Goal: Information Seeking & Learning: Learn about a topic

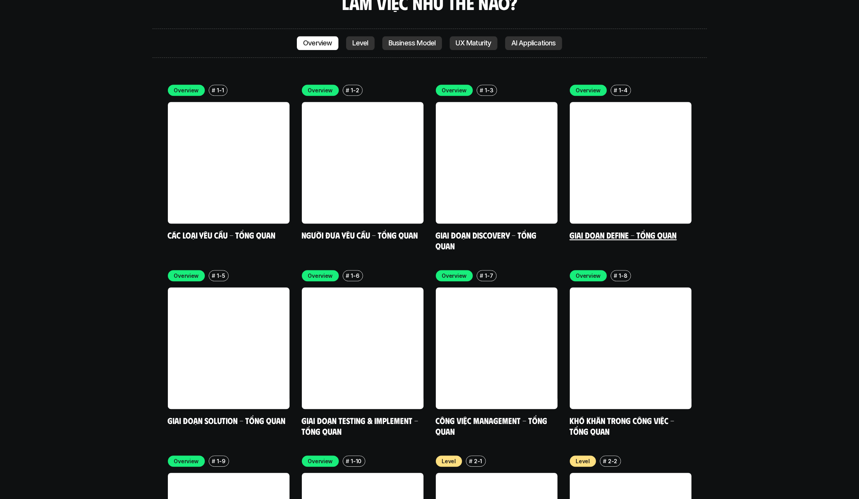
scroll to position [3070, 0]
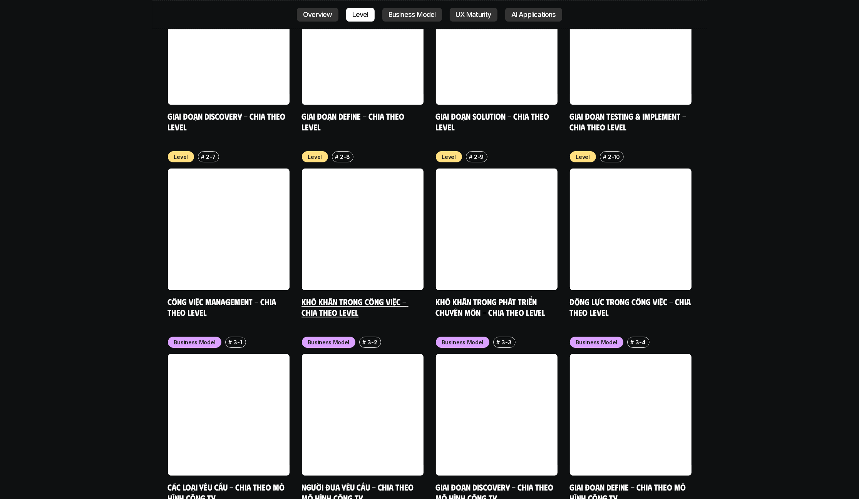
click at [379, 181] on link at bounding box center [363, 230] width 122 height 122
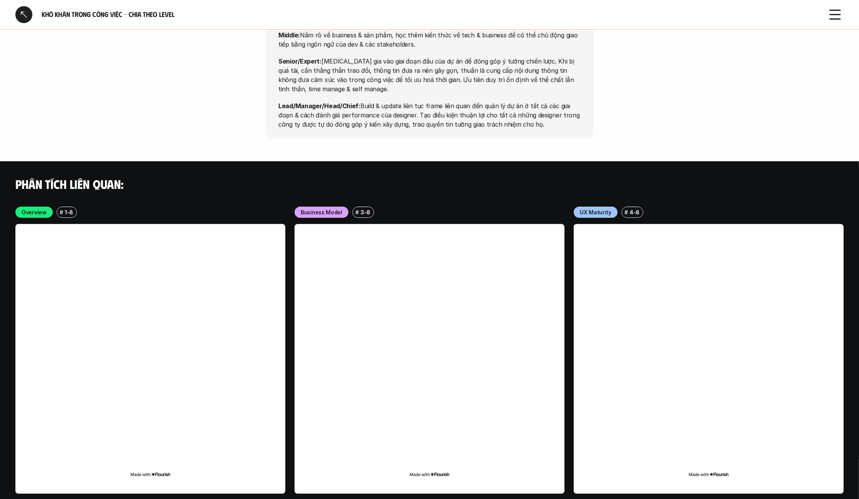
scroll to position [2868, 0]
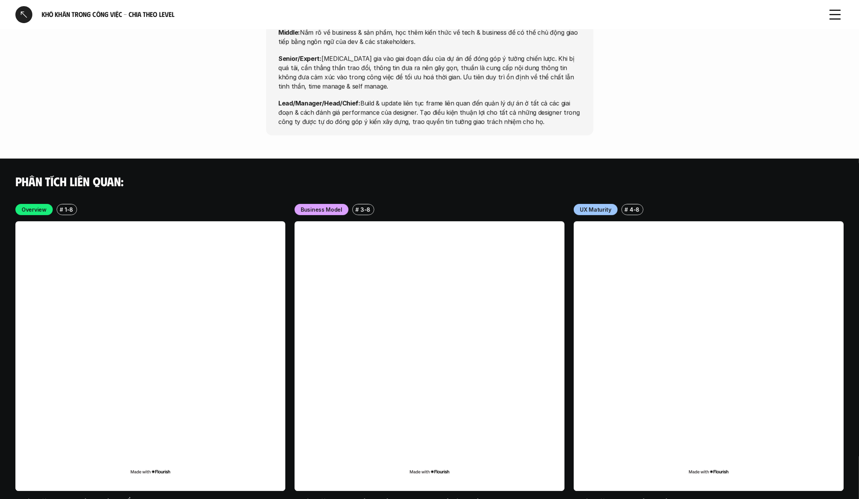
click at [28, 15] on div at bounding box center [23, 14] width 17 height 17
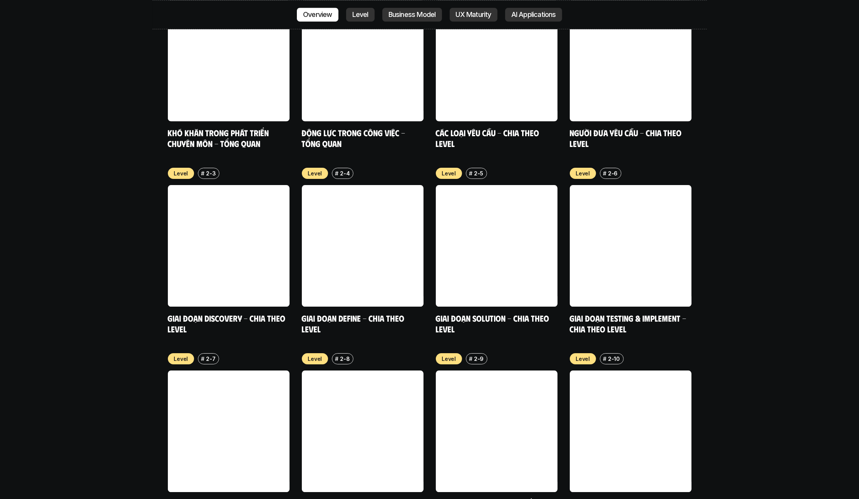
scroll to position [2390, 0]
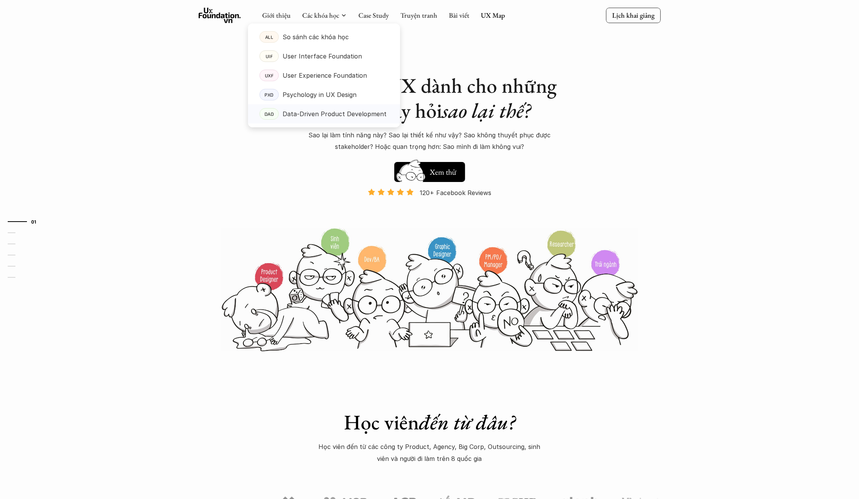
click at [321, 114] on p "Data-Driven Product Development" at bounding box center [334, 114] width 104 height 12
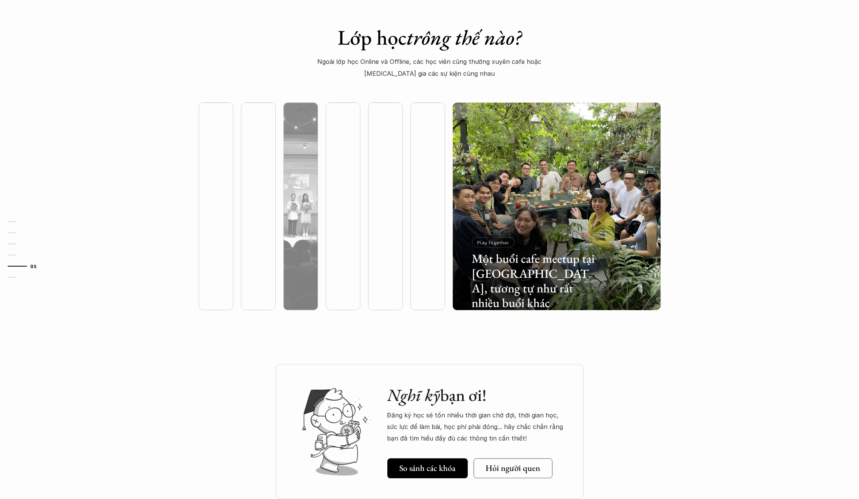
scroll to position [1998, 0]
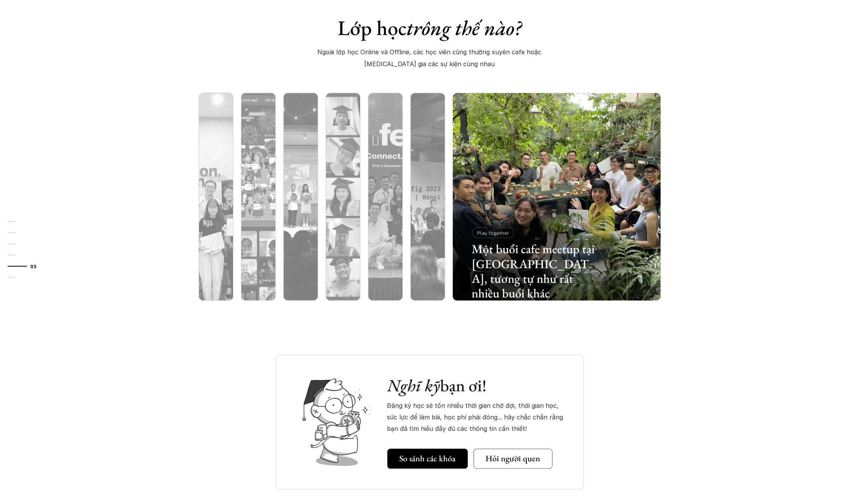
click at [170, 354] on div "Nghĩ kỹ bạn ơi! Đăng ký học sẽ tốn nhiều thời gian chờ đợi, thời gian học, sức …" at bounding box center [429, 441] width 859 height 174
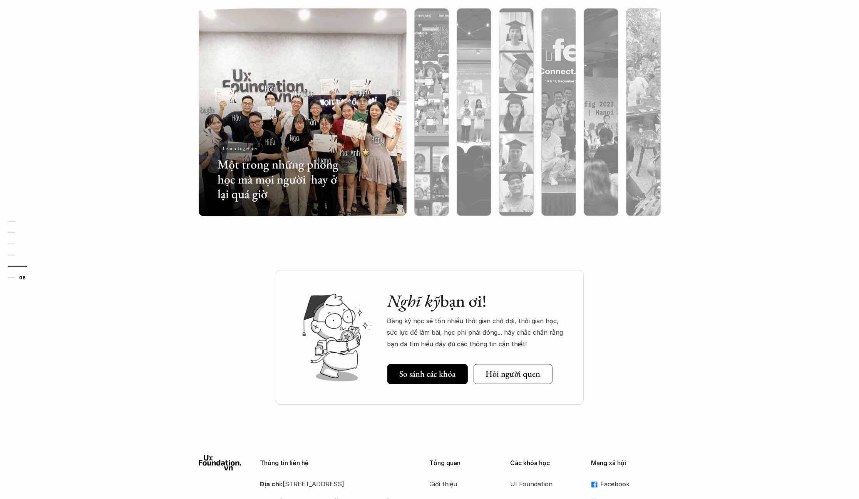
scroll to position [2193, 0]
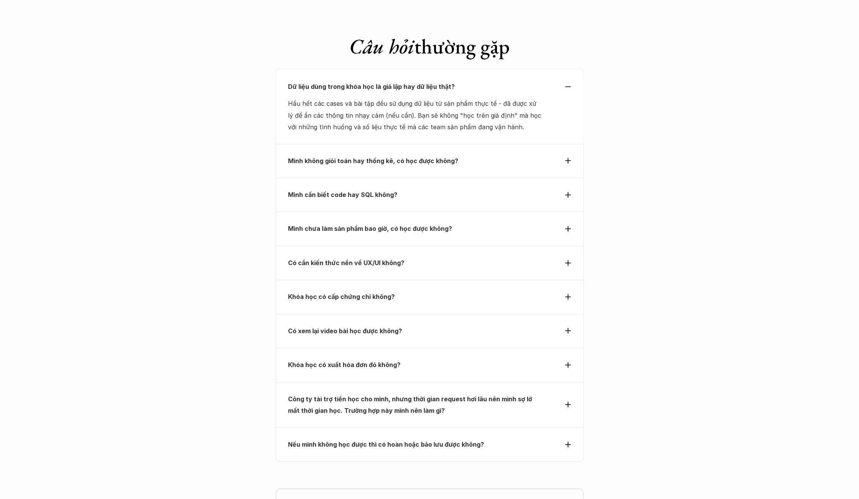
scroll to position [2684, 0]
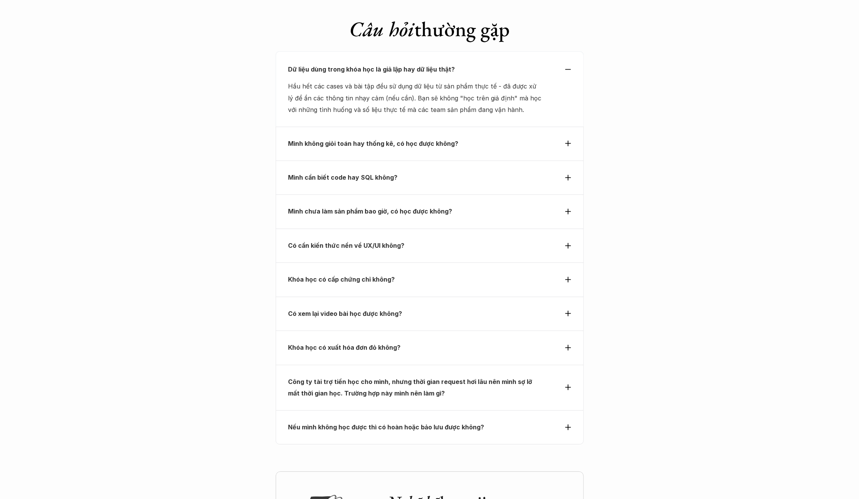
click at [462, 160] on div "Mình cần biết code hay SQL không?" at bounding box center [430, 177] width 308 height 34
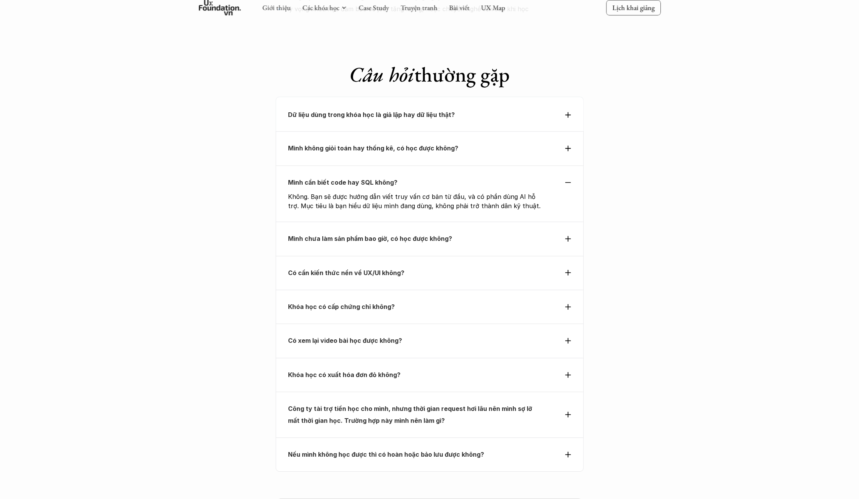
scroll to position [2638, 0]
click at [465, 132] on div "Mình không giỏi toán hay thống kê, có học được không?" at bounding box center [430, 149] width 308 height 34
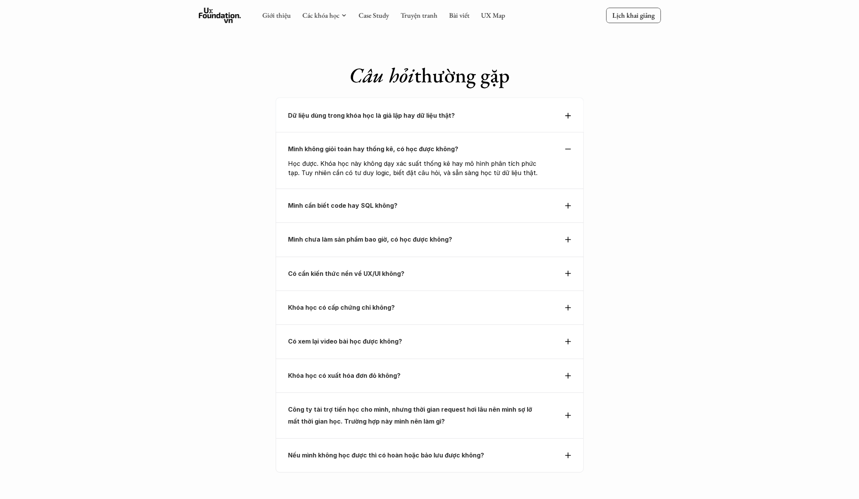
click at [462, 234] on p "Mình chưa làm sản phẩm bao giờ, có học được không?" at bounding box center [415, 240] width 254 height 12
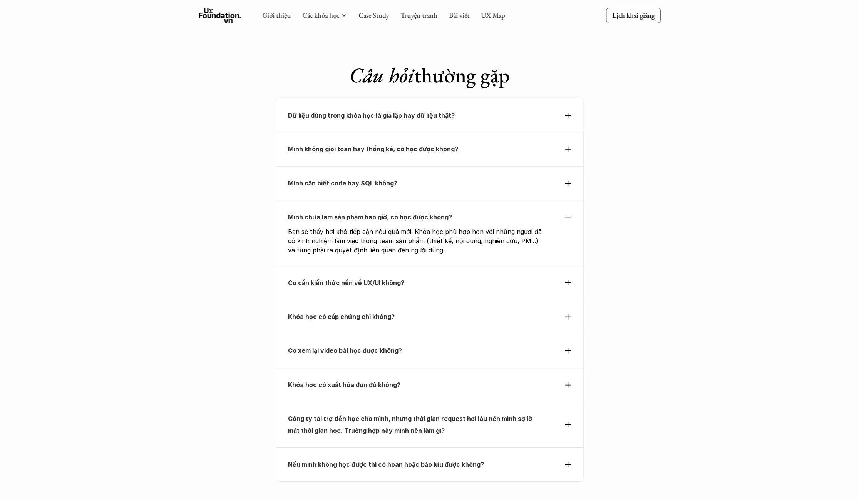
click at [458, 277] on p "Có cần kiến thức nền về UX/UI không?" at bounding box center [415, 283] width 254 height 12
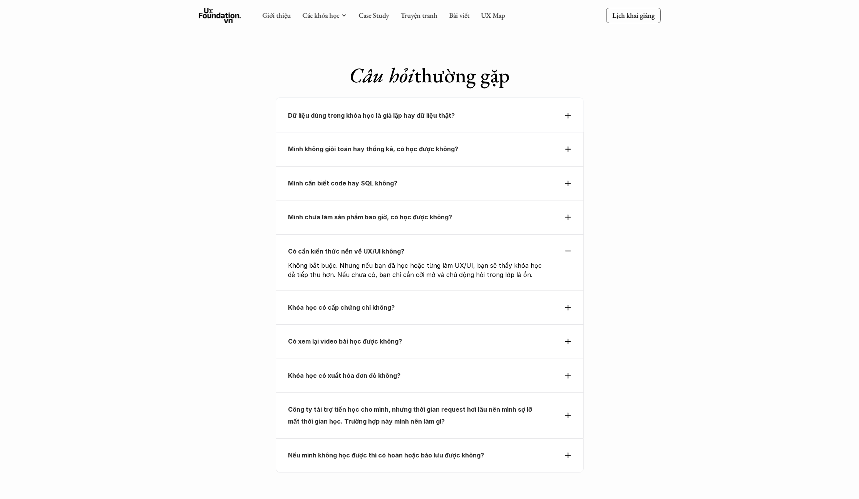
click at [458, 302] on p "Khóa học có cấp chứng chỉ không?" at bounding box center [415, 308] width 254 height 12
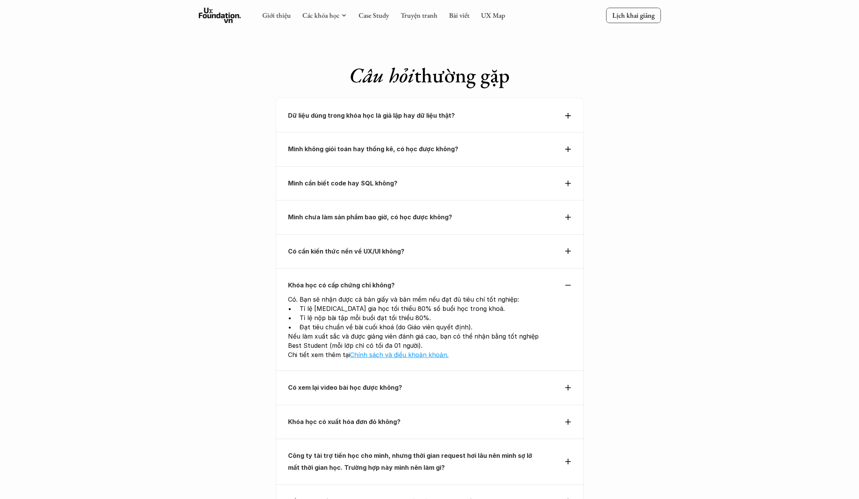
click at [507, 382] on p "Có xem lại video bài học được không?" at bounding box center [415, 388] width 254 height 12
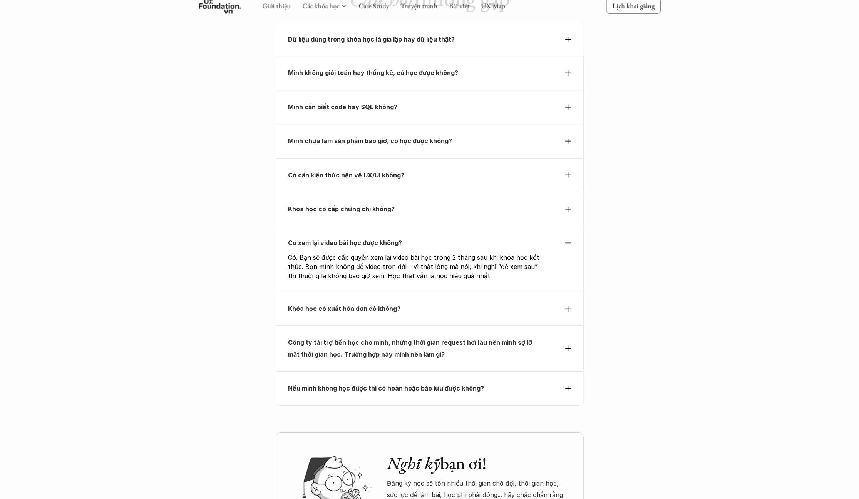
scroll to position [2905, 0]
